Goal: Information Seeking & Learning: Learn about a topic

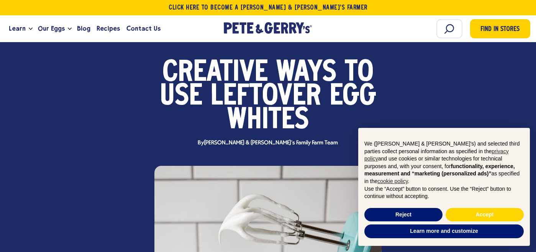
scroll to position [64, 0]
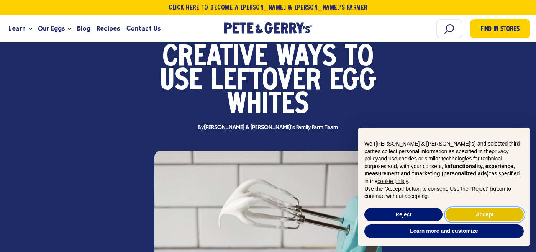
click at [470, 216] on button "Accept" at bounding box center [484, 215] width 78 height 14
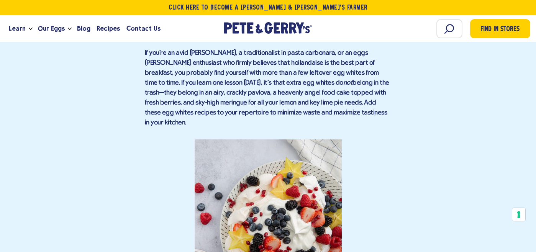
scroll to position [505, 0]
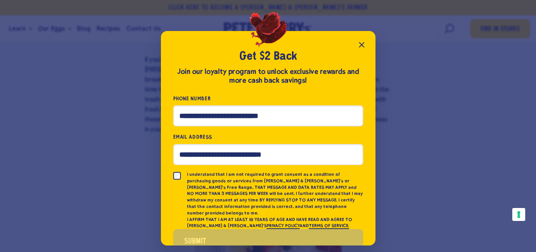
click at [359, 43] on icon "Close popup" at bounding box center [361, 44] width 5 height 5
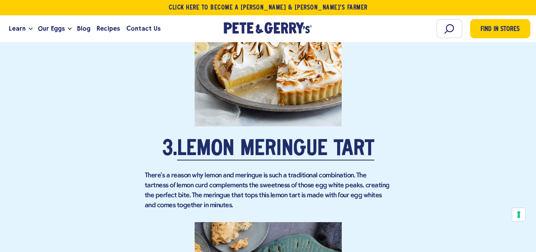
scroll to position [1369, 0]
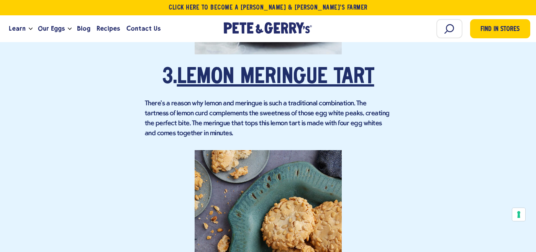
click at [299, 67] on link "Lemon Meringue Tart" at bounding box center [275, 77] width 197 height 21
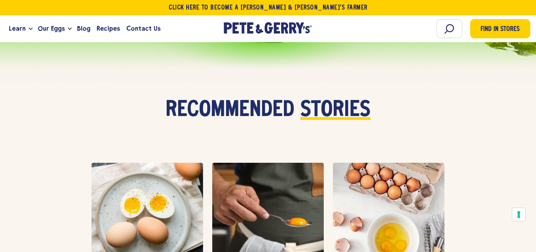
scroll to position [2796, 0]
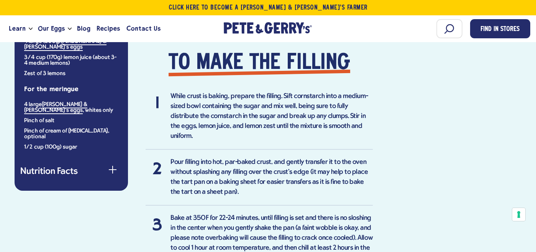
scroll to position [739, 0]
